Goal: Task Accomplishment & Management: Use online tool/utility

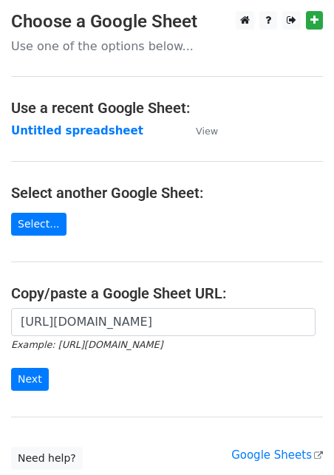
scroll to position [0, 321]
type input "[URL][DOMAIN_NAME]"
click at [18, 376] on input "Next" at bounding box center [30, 379] width 38 height 23
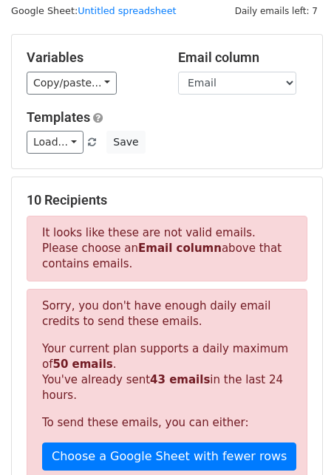
scroll to position [48, 0]
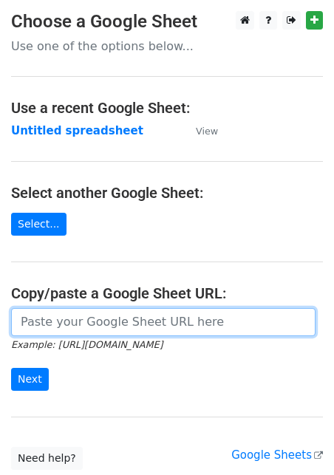
click at [58, 313] on input "url" at bounding box center [163, 322] width 305 height 28
paste input "[URL][DOMAIN_NAME]"
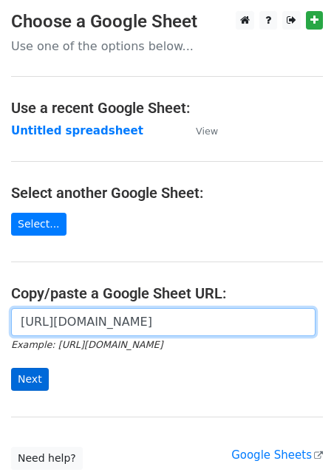
type input "[URL][DOMAIN_NAME]"
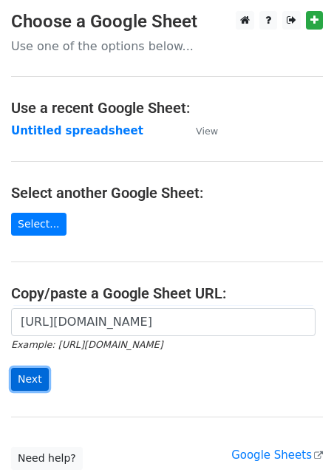
click at [32, 384] on input "Next" at bounding box center [30, 379] width 38 height 23
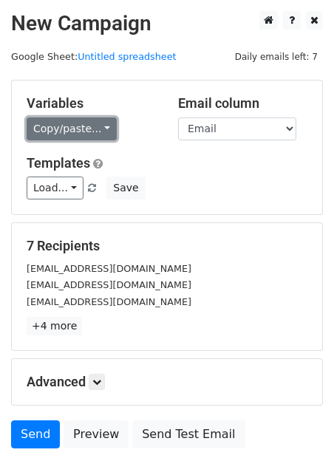
click at [58, 124] on link "Copy/paste..." at bounding box center [72, 129] width 90 height 23
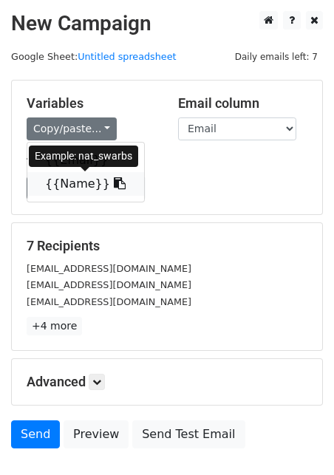
click at [63, 187] on link "{{Name}}" at bounding box center [85, 184] width 117 height 24
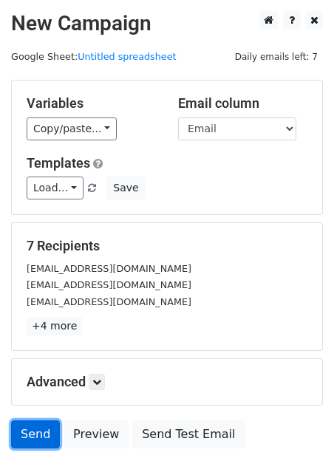
click at [29, 436] on link "Send" at bounding box center [35, 435] width 49 height 28
